Goal: Transaction & Acquisition: Purchase product/service

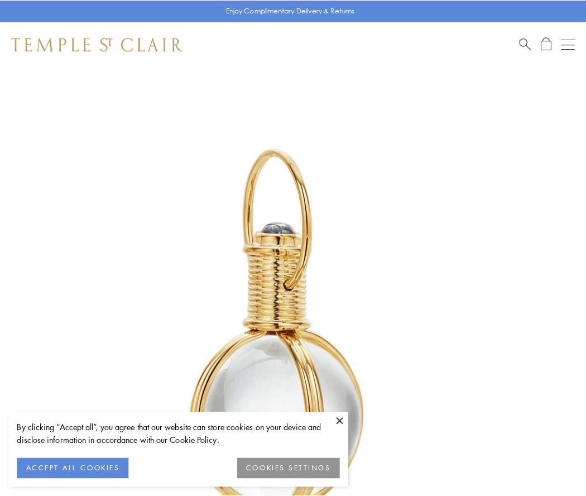
scroll to position [291, 0]
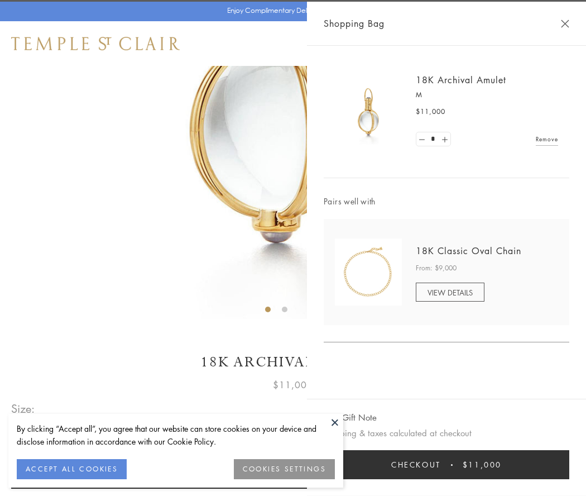
click at [447, 465] on button "Checkout $11,000" at bounding box center [447, 464] width 246 height 29
